Goal: Check status: Check status

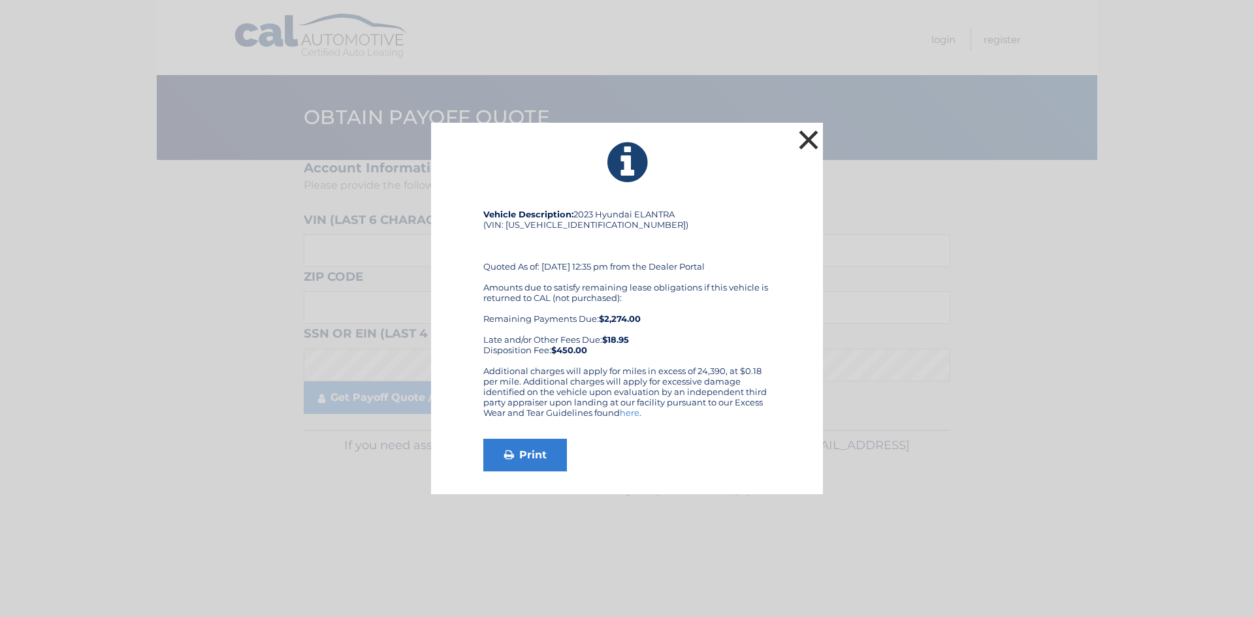
click at [810, 133] on button "×" at bounding box center [809, 140] width 26 height 26
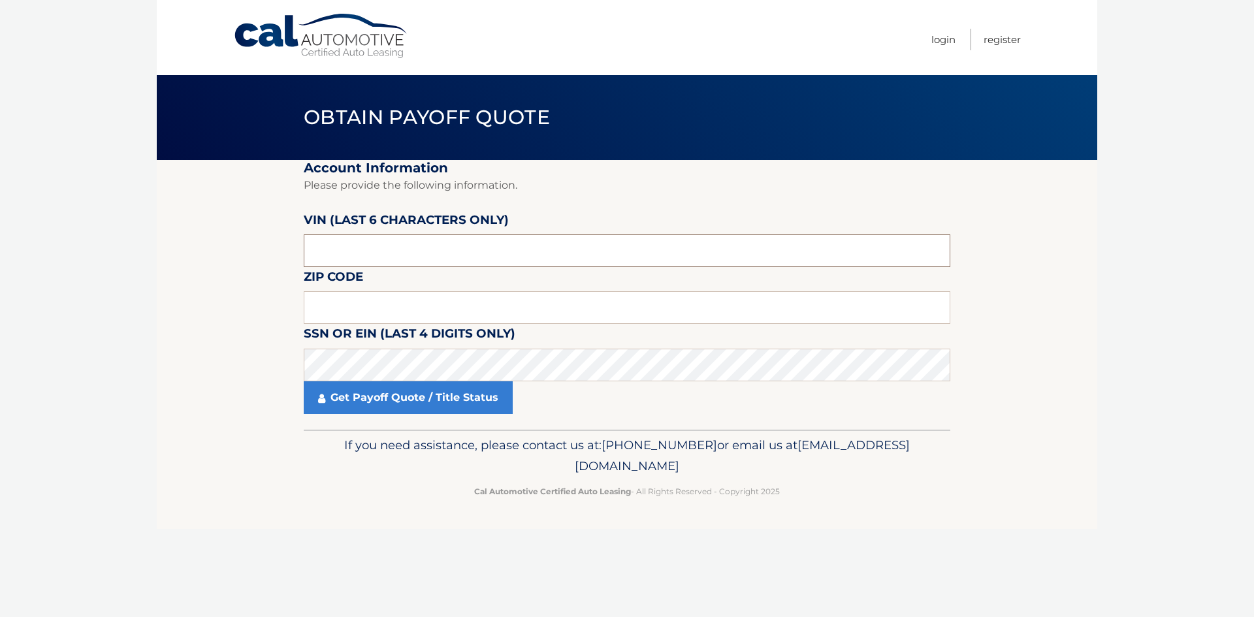
click at [533, 242] on input "text" at bounding box center [627, 251] width 647 height 33
paste input "538234"
type input "538234"
click at [466, 310] on input "text" at bounding box center [627, 307] width 647 height 33
paste input "12736"
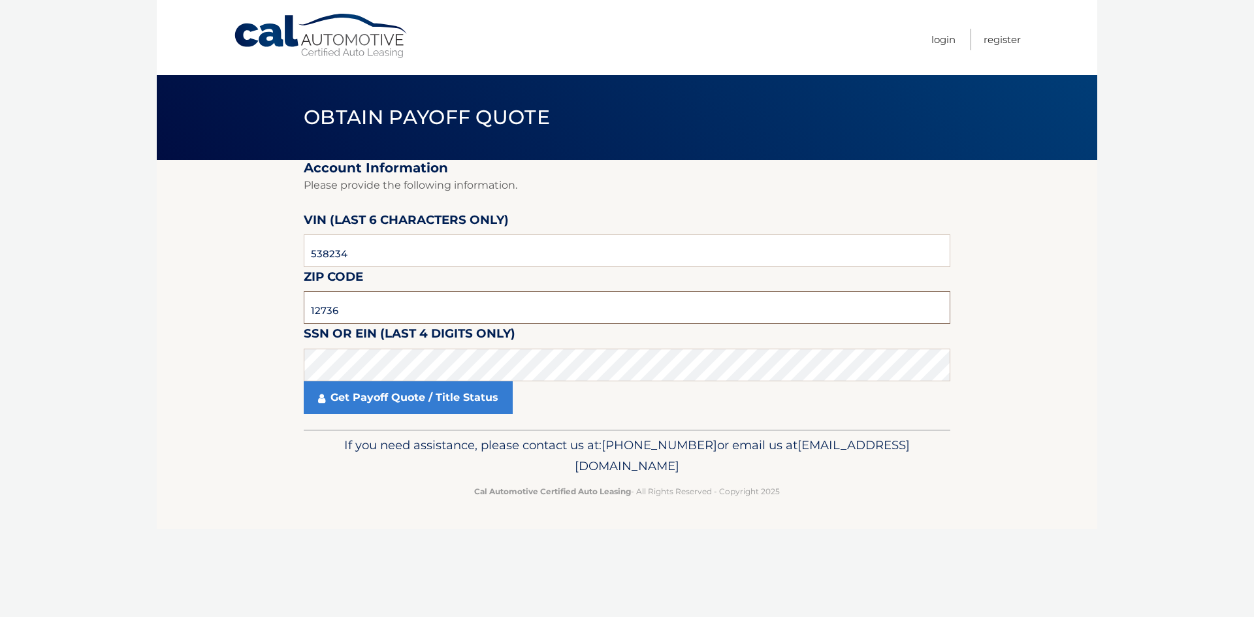
type input "12736"
click at [402, 397] on link "Get Payoff Quote / Title Status" at bounding box center [408, 398] width 209 height 33
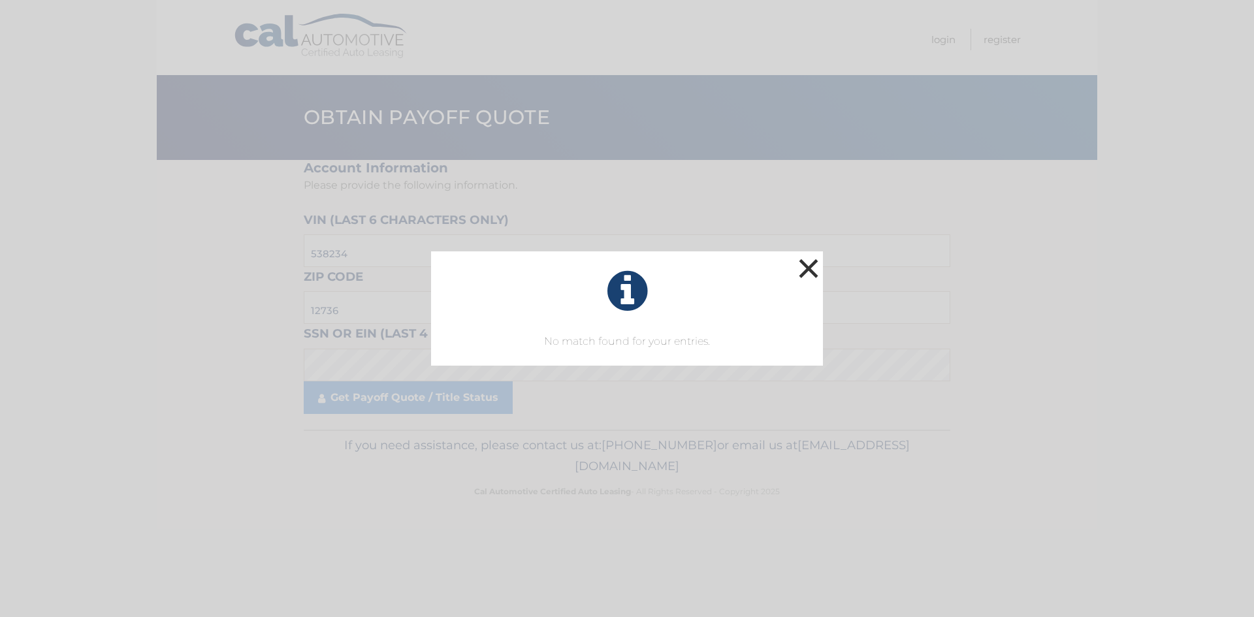
click at [811, 265] on button "×" at bounding box center [809, 268] width 26 height 26
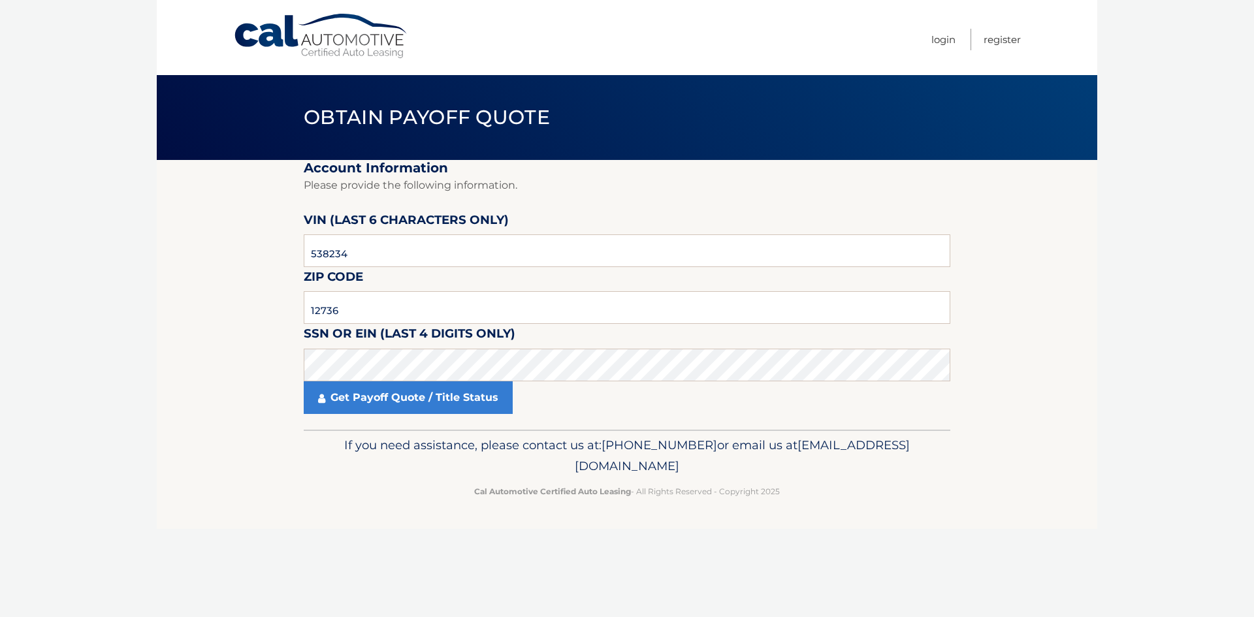
click at [1033, 274] on section "Account Information Please provide the following information. VIN (last 6 chara…" at bounding box center [627, 295] width 941 height 270
click at [471, 396] on link "Get Payoff Quote / Title Status" at bounding box center [408, 398] width 209 height 33
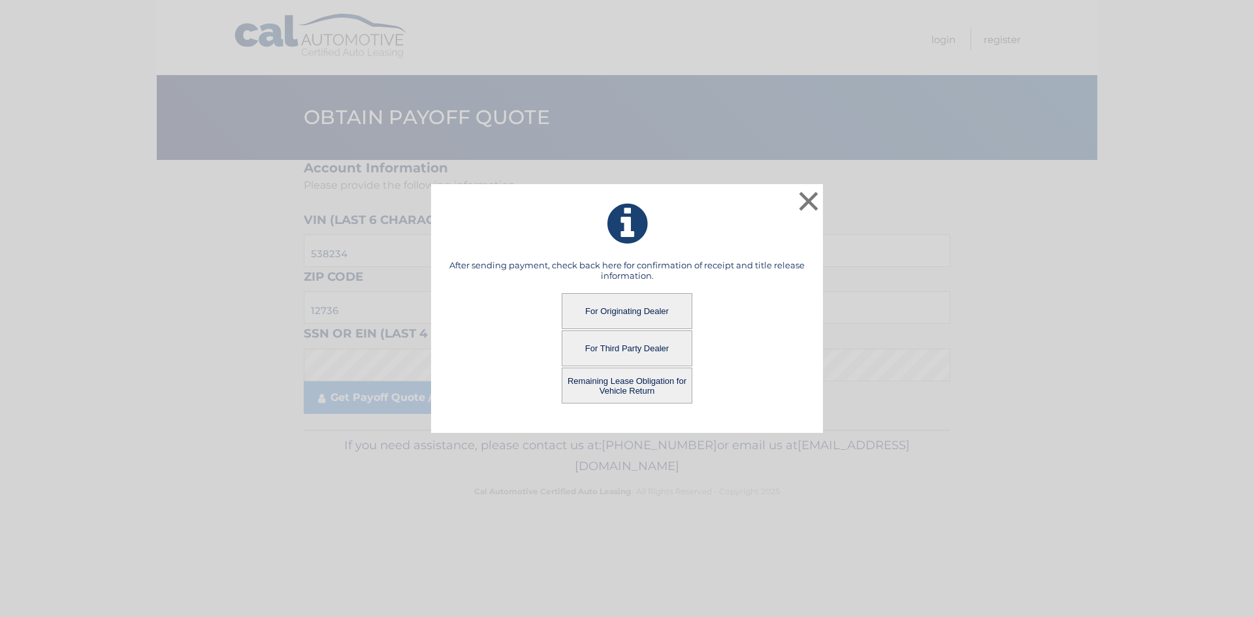
click at [631, 306] on button "For Originating Dealer" at bounding box center [627, 311] width 131 height 36
click at [651, 308] on button "For Originating Dealer" at bounding box center [627, 311] width 131 height 36
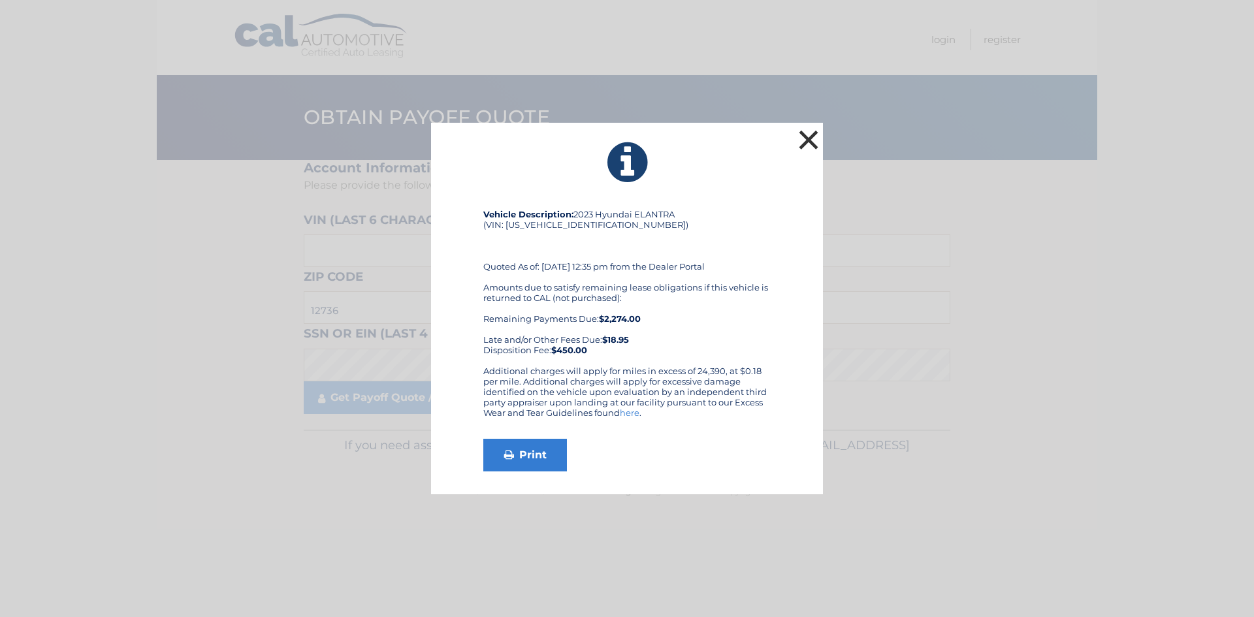
click at [814, 142] on button "×" at bounding box center [809, 140] width 26 height 26
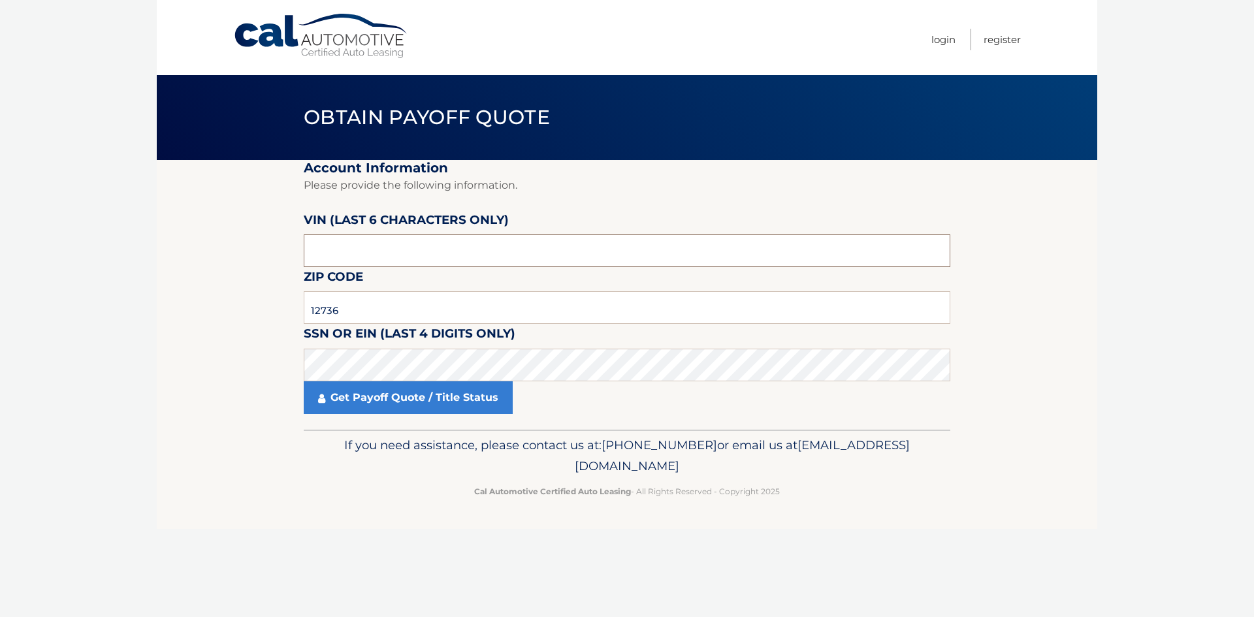
click at [415, 250] on input "text" at bounding box center [627, 251] width 647 height 33
paste input "538234"
type input "538234"
click at [502, 250] on input "538234" at bounding box center [627, 251] width 647 height 33
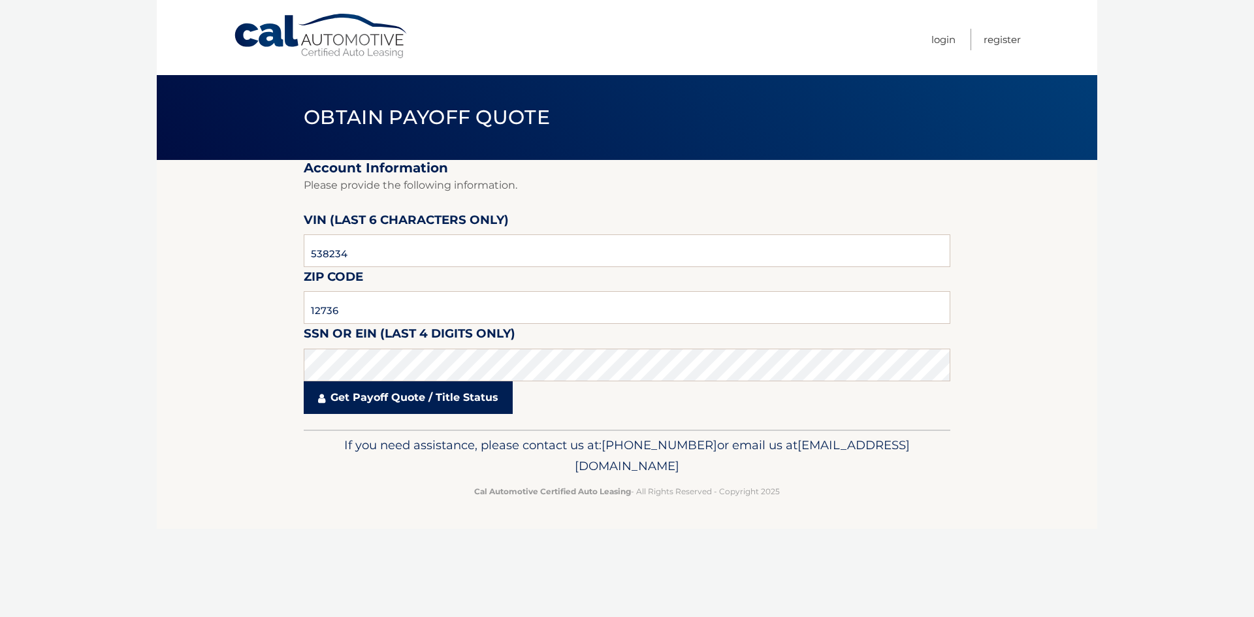
click at [435, 395] on link "Get Payoff Quote / Title Status" at bounding box center [408, 398] width 209 height 33
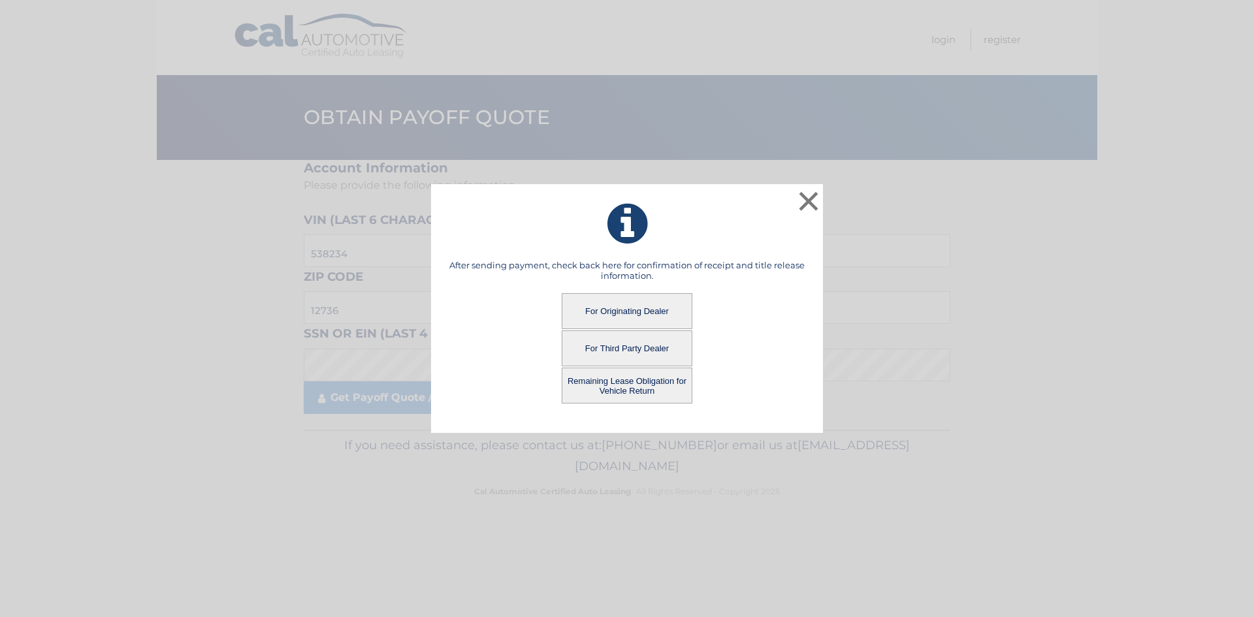
click at [649, 311] on button "For Originating Dealer" at bounding box center [627, 311] width 131 height 36
click at [623, 308] on button "For Originating Dealer" at bounding box center [627, 311] width 131 height 36
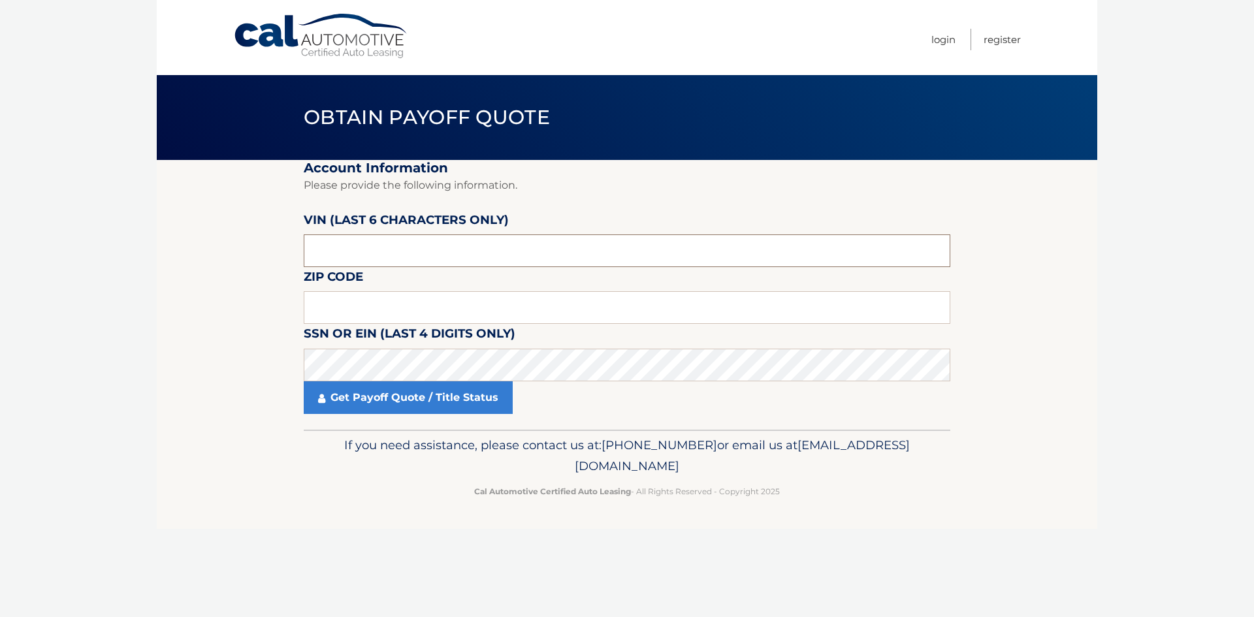
click at [421, 254] on input "text" at bounding box center [627, 251] width 647 height 33
paste input "538234"
type input "538234"
click at [420, 312] on input "text" at bounding box center [627, 307] width 647 height 33
paste input "12736"
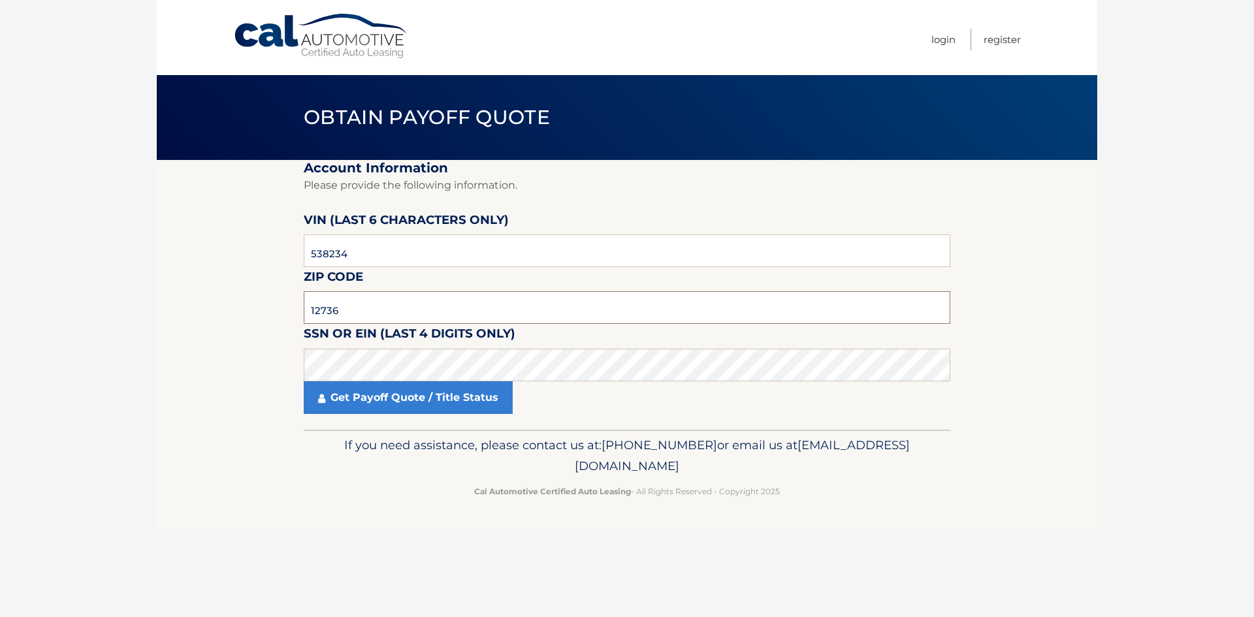
click at [392, 311] on input "12736" at bounding box center [627, 307] width 647 height 33
type input "12736"
click at [436, 400] on link "Get Payoff Quote / Title Status" at bounding box center [408, 398] width 209 height 33
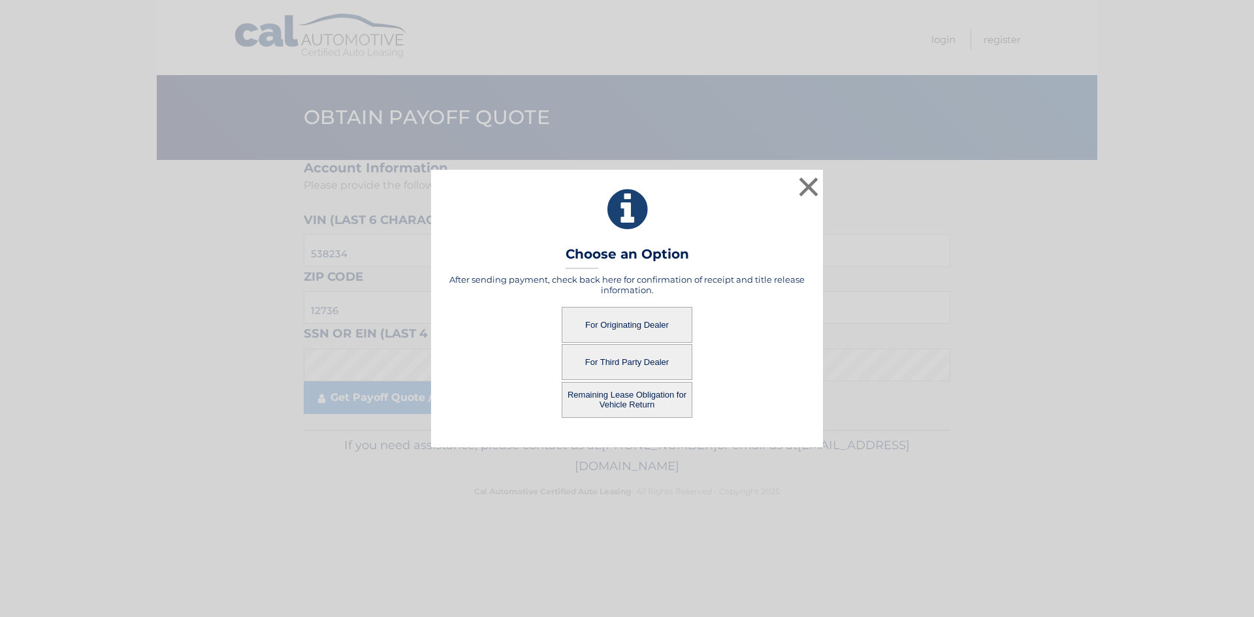
click at [647, 323] on button "For Originating Dealer" at bounding box center [627, 325] width 131 height 36
click at [679, 322] on button "For Originating Dealer" at bounding box center [627, 325] width 131 height 36
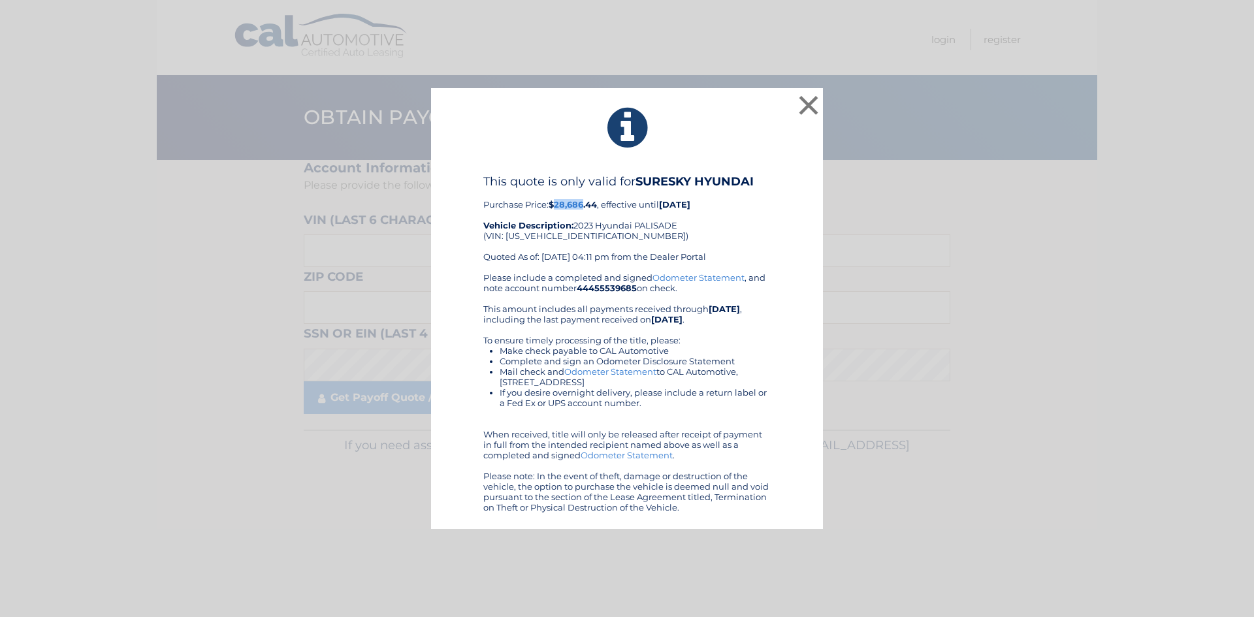
drag, startPoint x: 555, startPoint y: 206, endPoint x: 587, endPoint y: 206, distance: 31.4
click at [585, 206] on b "$28,686.44" at bounding box center [573, 204] width 48 height 10
copy b "28,686"
